Goal: Book appointment/travel/reservation

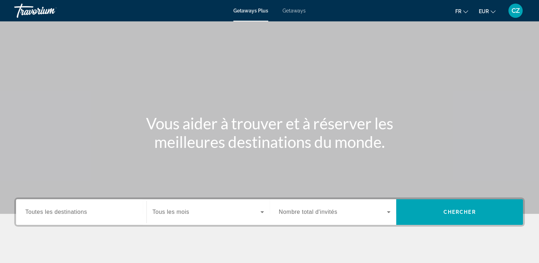
click at [124, 206] on div "Search widget" at bounding box center [81, 212] width 112 height 20
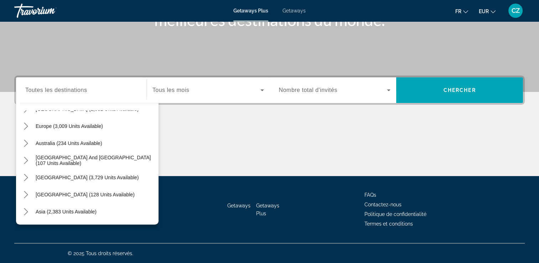
scroll to position [60, 0]
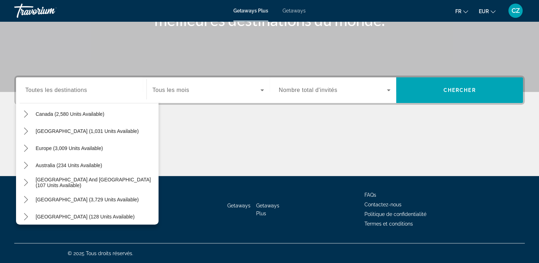
click at [111, 145] on div "Europe (3,009 units available)" at bounding box center [89, 148] width 139 height 17
click at [86, 152] on span "Select destination: Europe (3,009 units available)" at bounding box center [69, 148] width 75 height 17
type input "**********"
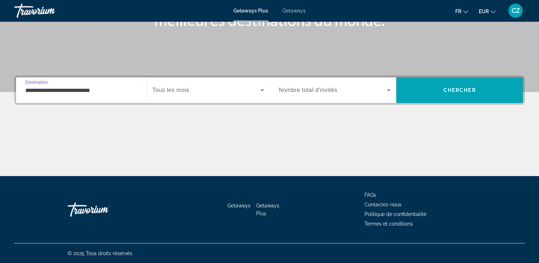
click at [285, 91] on span "Nombre total d'invités" at bounding box center [308, 90] width 58 height 6
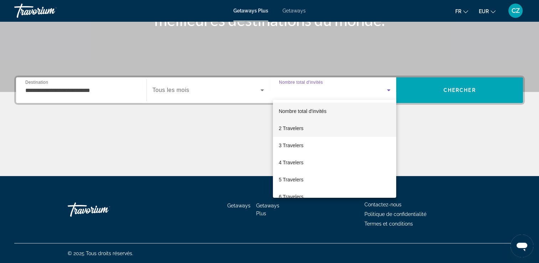
scroll to position [0, 0]
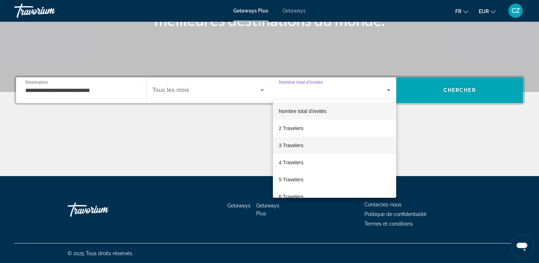
click at [287, 143] on span "3 Travelers" at bounding box center [291, 145] width 25 height 9
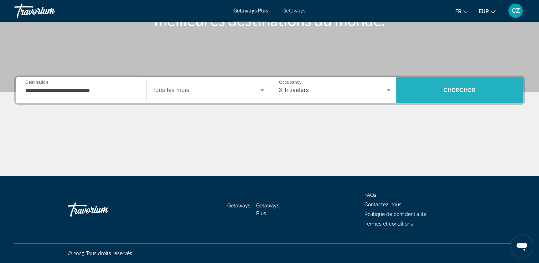
click at [419, 98] on span "Search" at bounding box center [459, 90] width 127 height 17
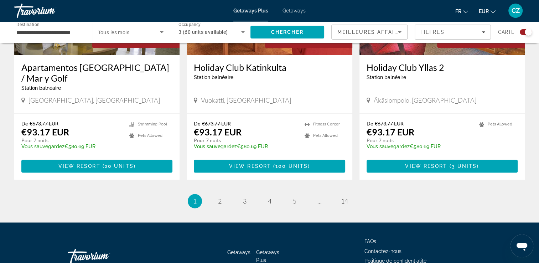
scroll to position [1101, 0]
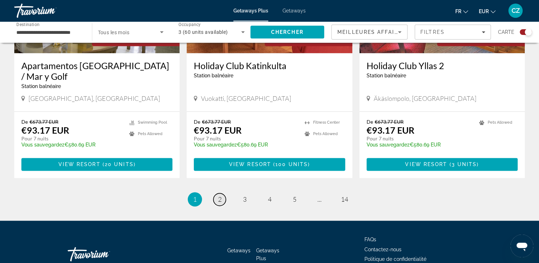
click at [221, 195] on span "2" at bounding box center [220, 199] width 4 height 8
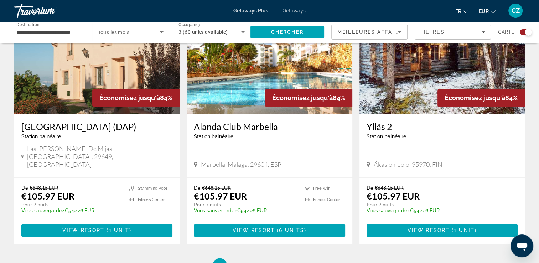
scroll to position [1082, 0]
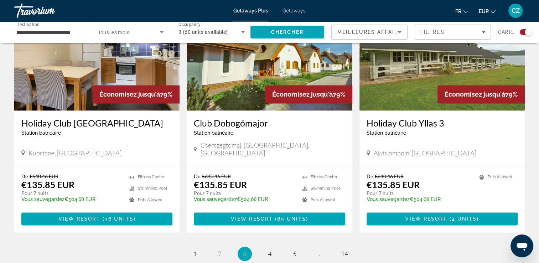
scroll to position [1076, 0]
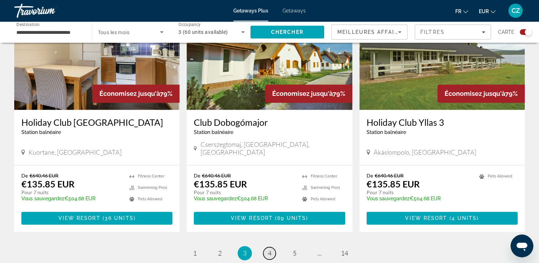
click at [265, 247] on link "page 4" at bounding box center [269, 253] width 12 height 12
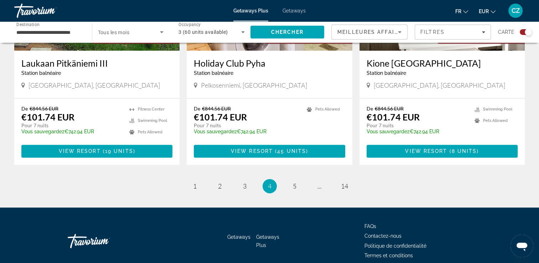
scroll to position [1111, 0]
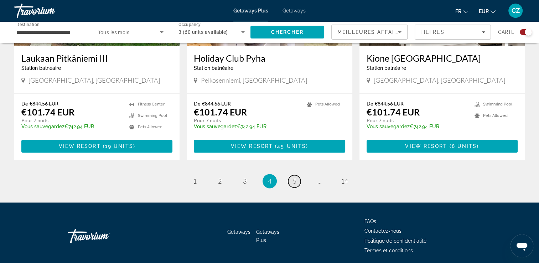
click at [293, 177] on span "5" at bounding box center [295, 181] width 4 height 8
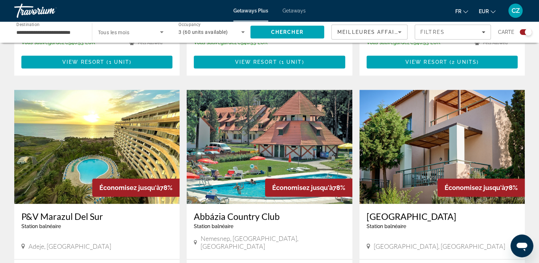
scroll to position [451, 0]
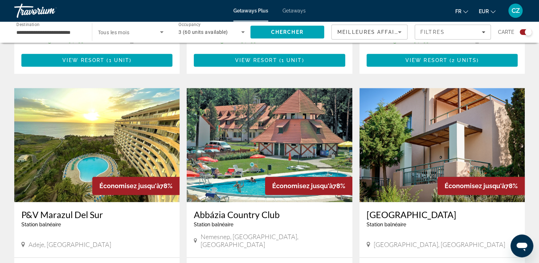
click at [58, 146] on img "Main content" at bounding box center [96, 145] width 165 height 114
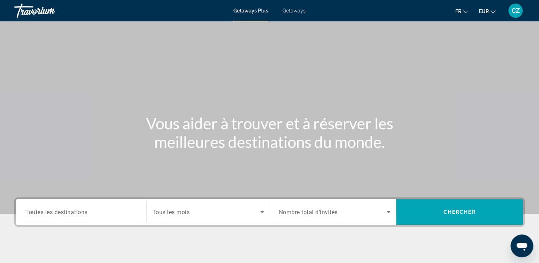
click at [58, 146] on div "Vous aider à trouver et à réserver les meilleures destinations du monde." at bounding box center [269, 132] width 539 height 37
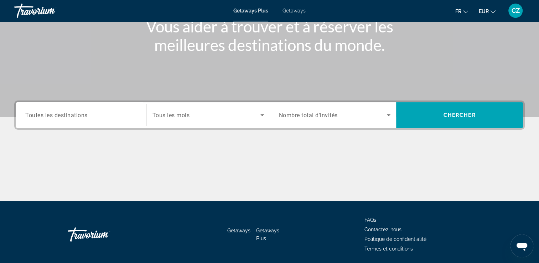
scroll to position [94, 0]
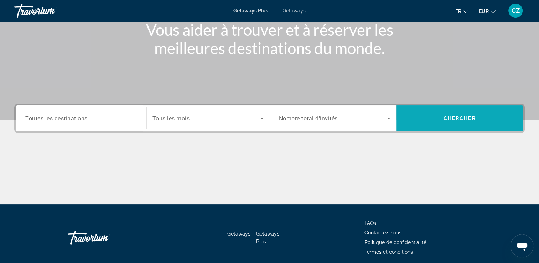
click at [438, 114] on span "Search" at bounding box center [459, 118] width 127 height 17
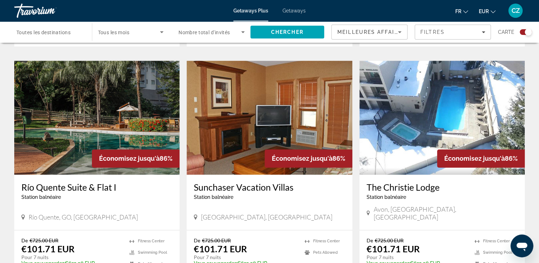
scroll to position [984, 0]
